Goal: Task Accomplishment & Management: Complete application form

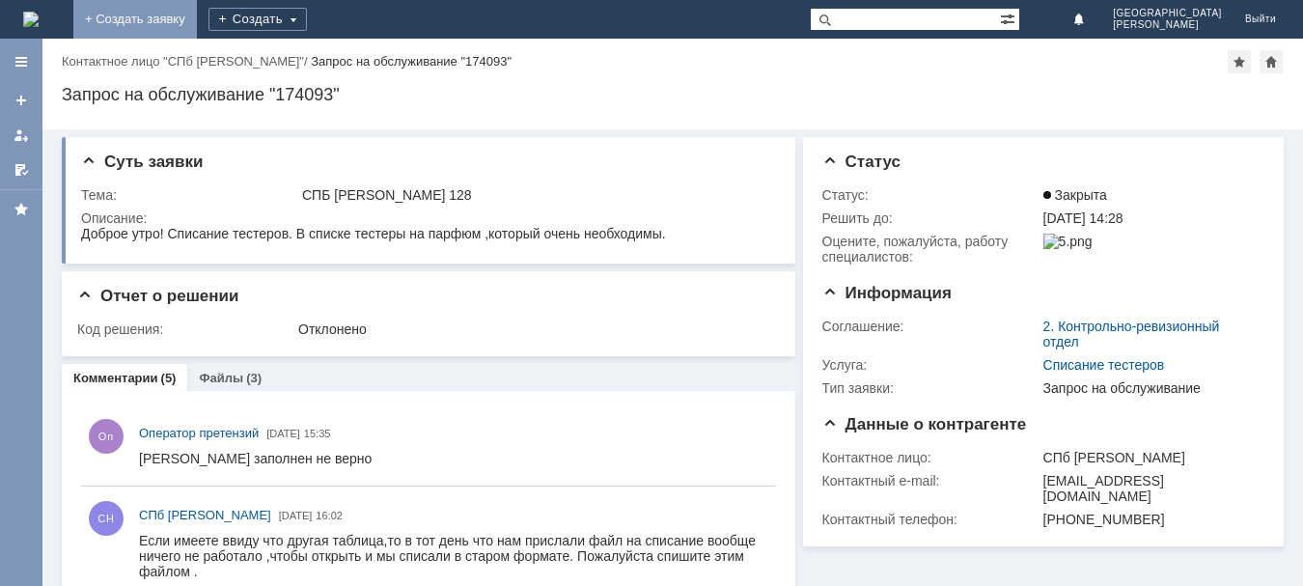
click at [197, 19] on link "+ Создать заявку" at bounding box center [135, 19] width 124 height 39
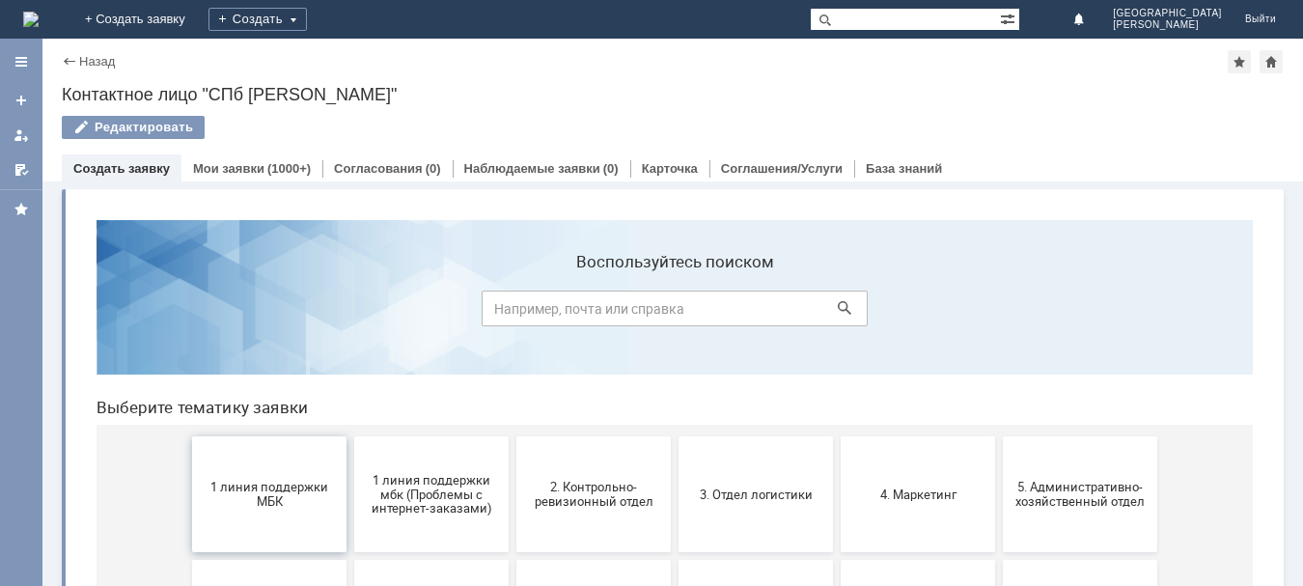
click at [265, 499] on span "1 линия поддержки МБК" at bounding box center [269, 494] width 143 height 29
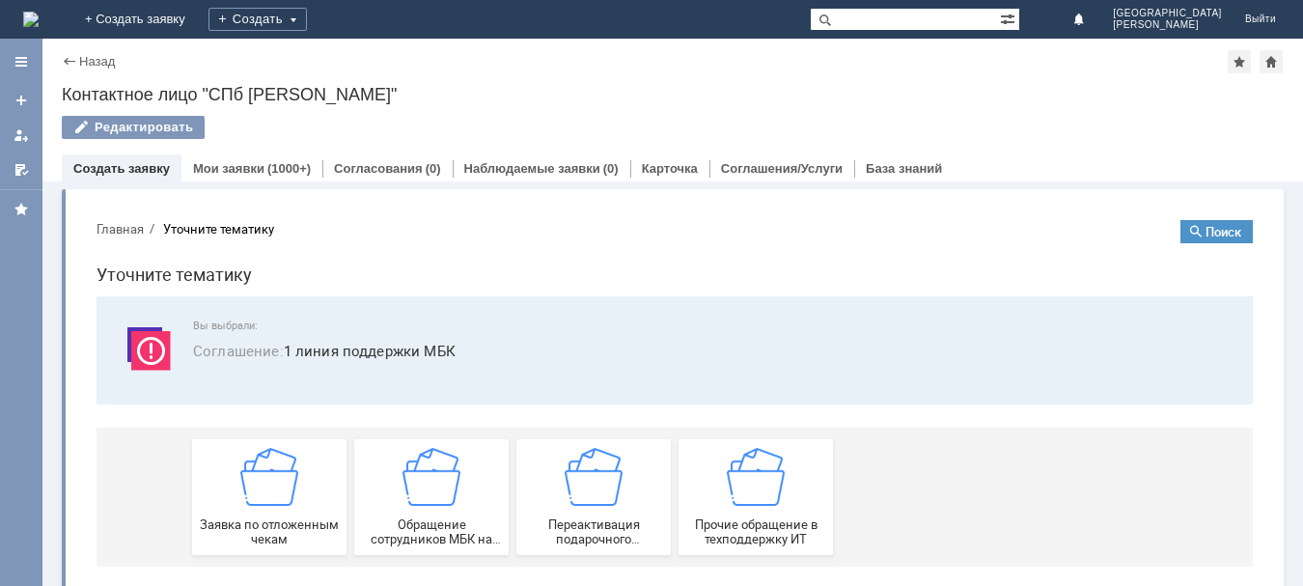
click at [265, 499] on img at bounding box center [269, 477] width 58 height 58
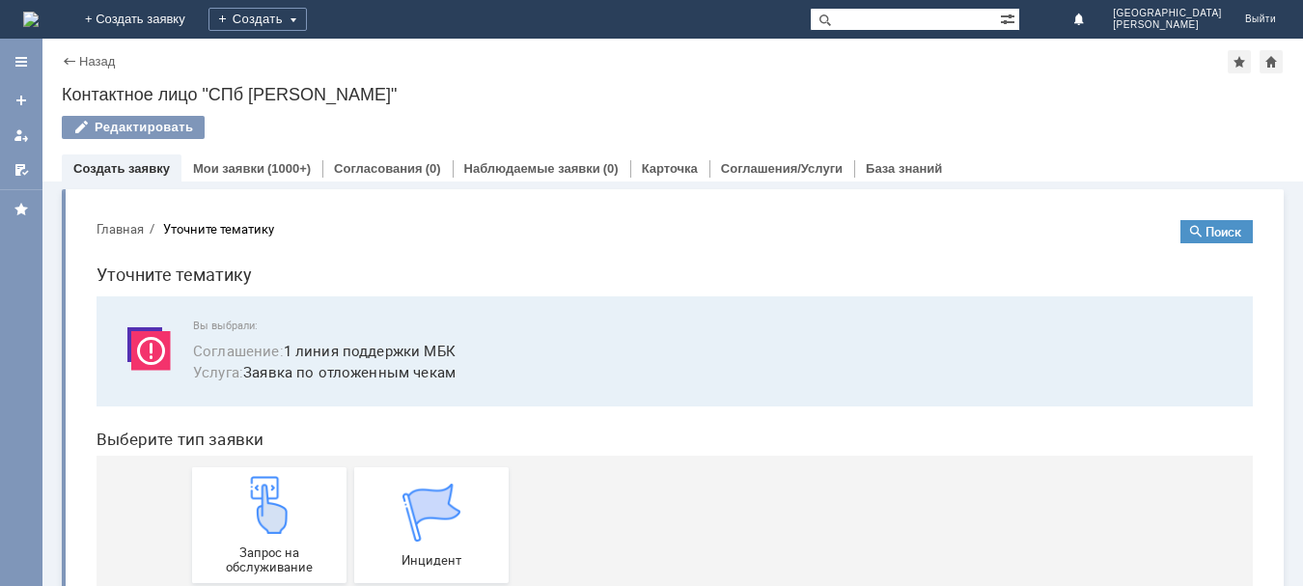
click at [265, 499] on img at bounding box center [269, 505] width 58 height 58
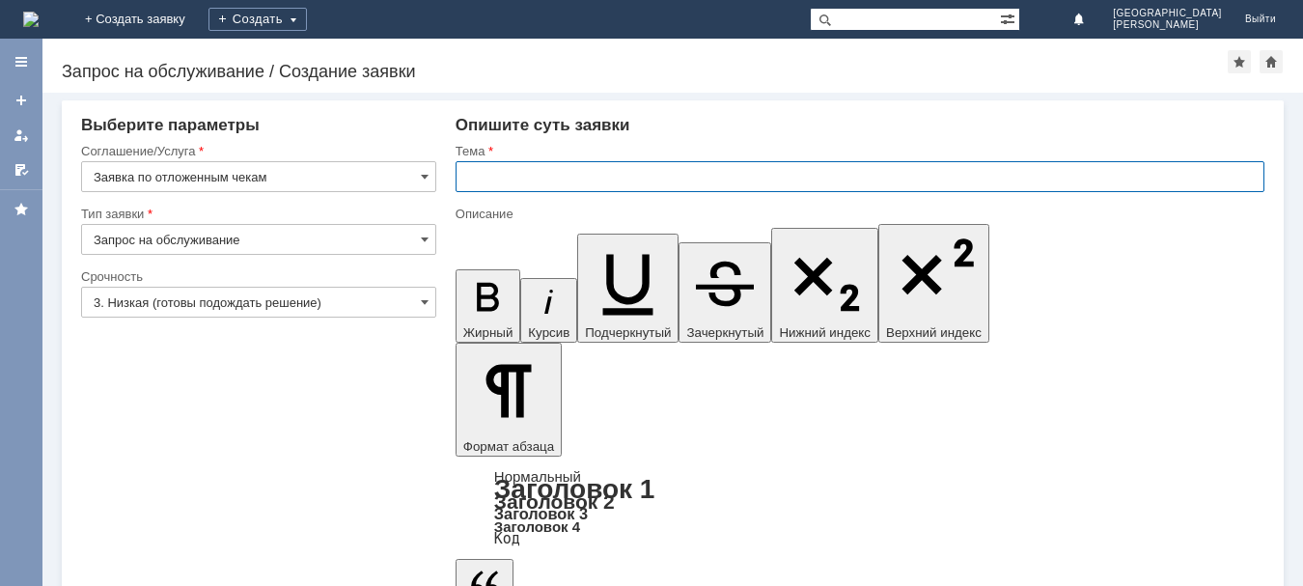
click at [508, 176] on input "text" at bounding box center [860, 176] width 809 height 31
type input "СПБ [PERSON_NAME] 128"
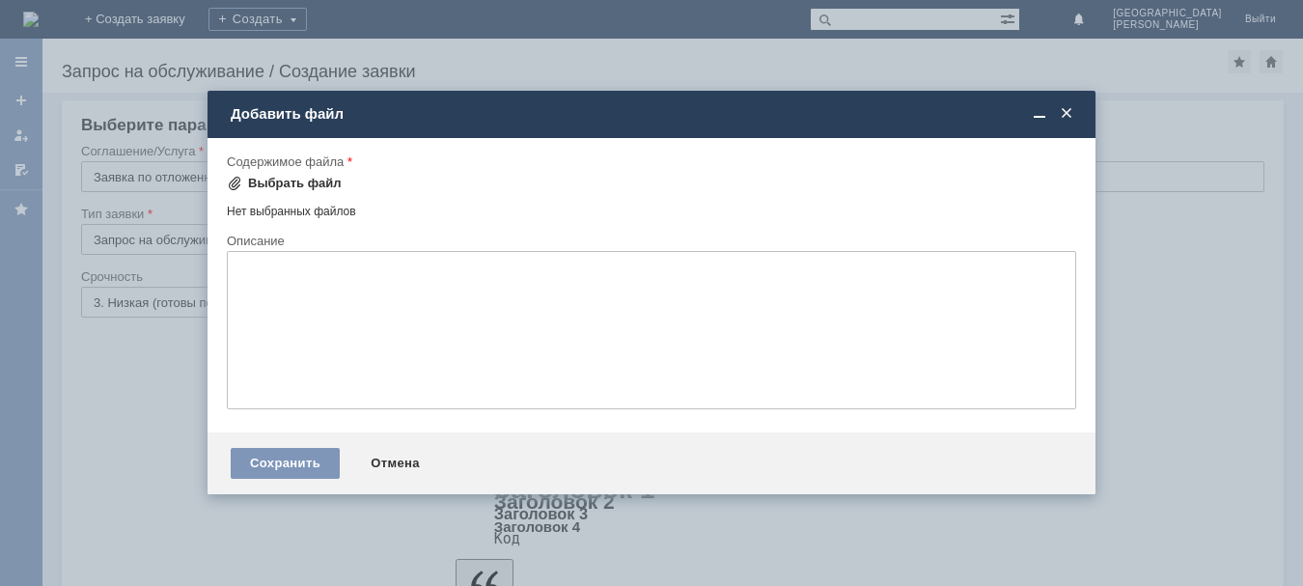
click at [322, 175] on div "Выбрать файл" at bounding box center [284, 183] width 115 height 23
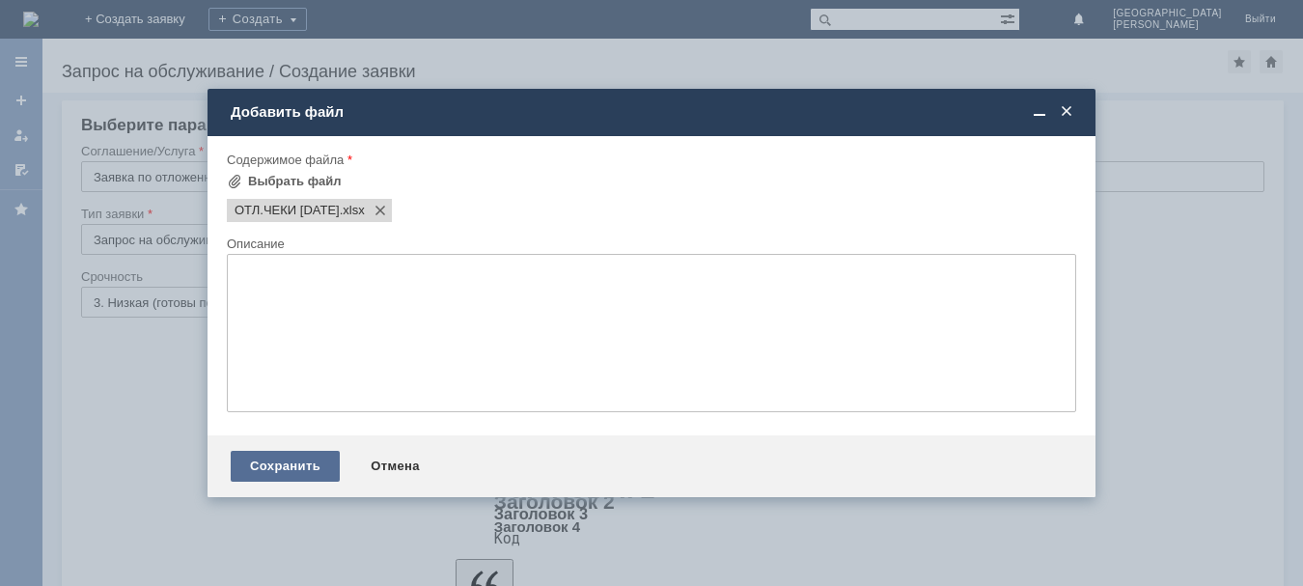
click at [270, 465] on div "Сохранить" at bounding box center [285, 466] width 109 height 31
